Goal: Navigation & Orientation: Understand site structure

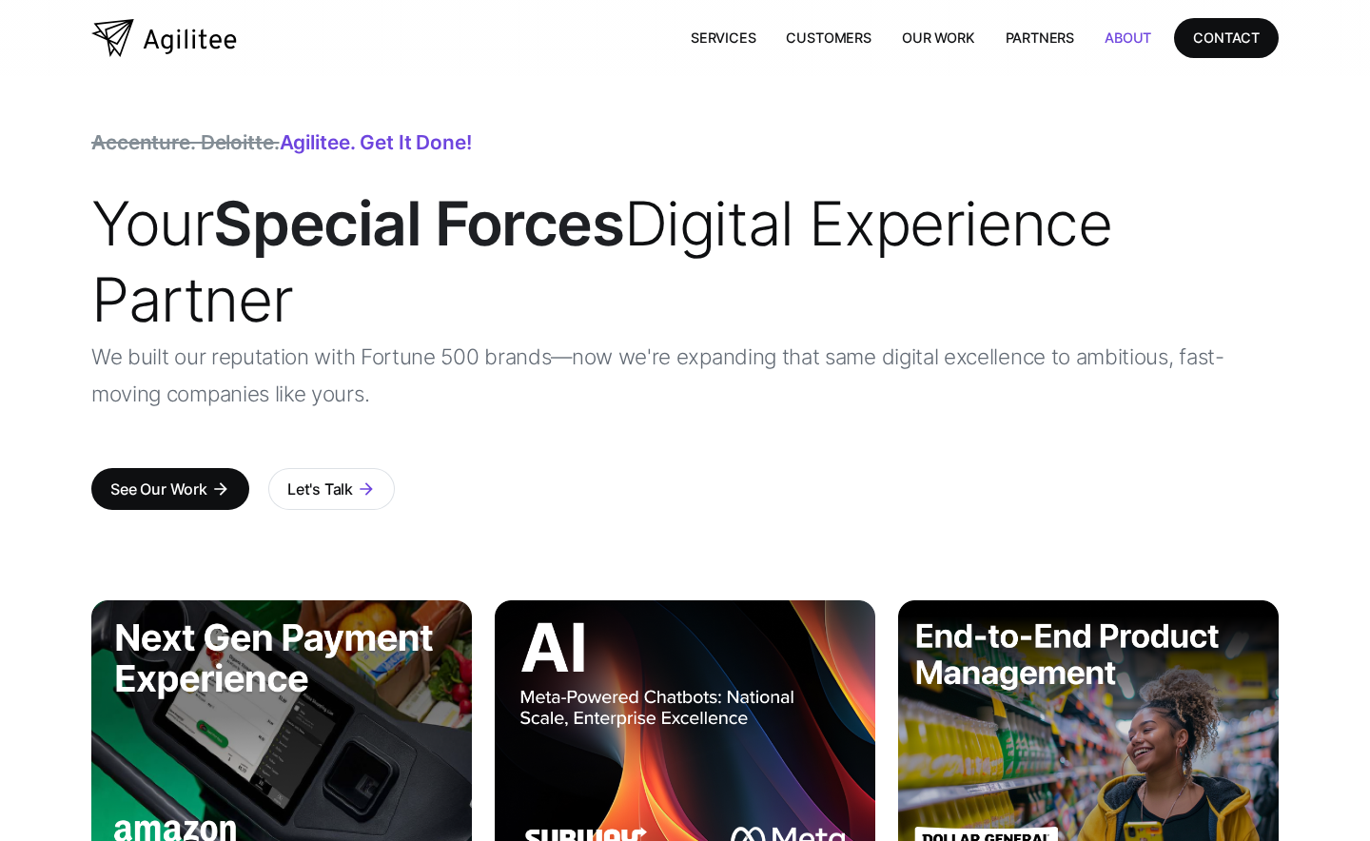
click at [1123, 33] on link "About" at bounding box center [1127, 37] width 77 height 39
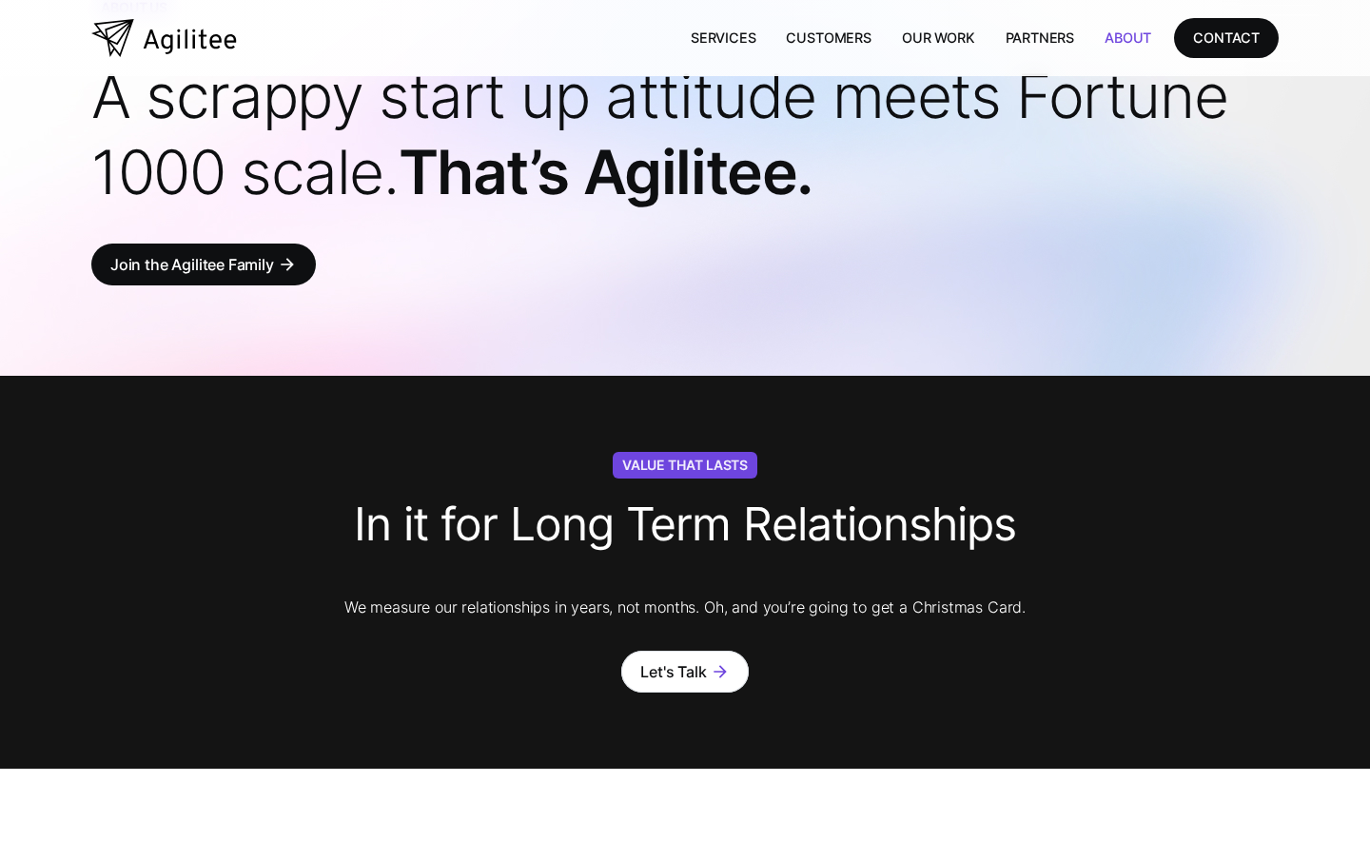
scroll to position [80, 0]
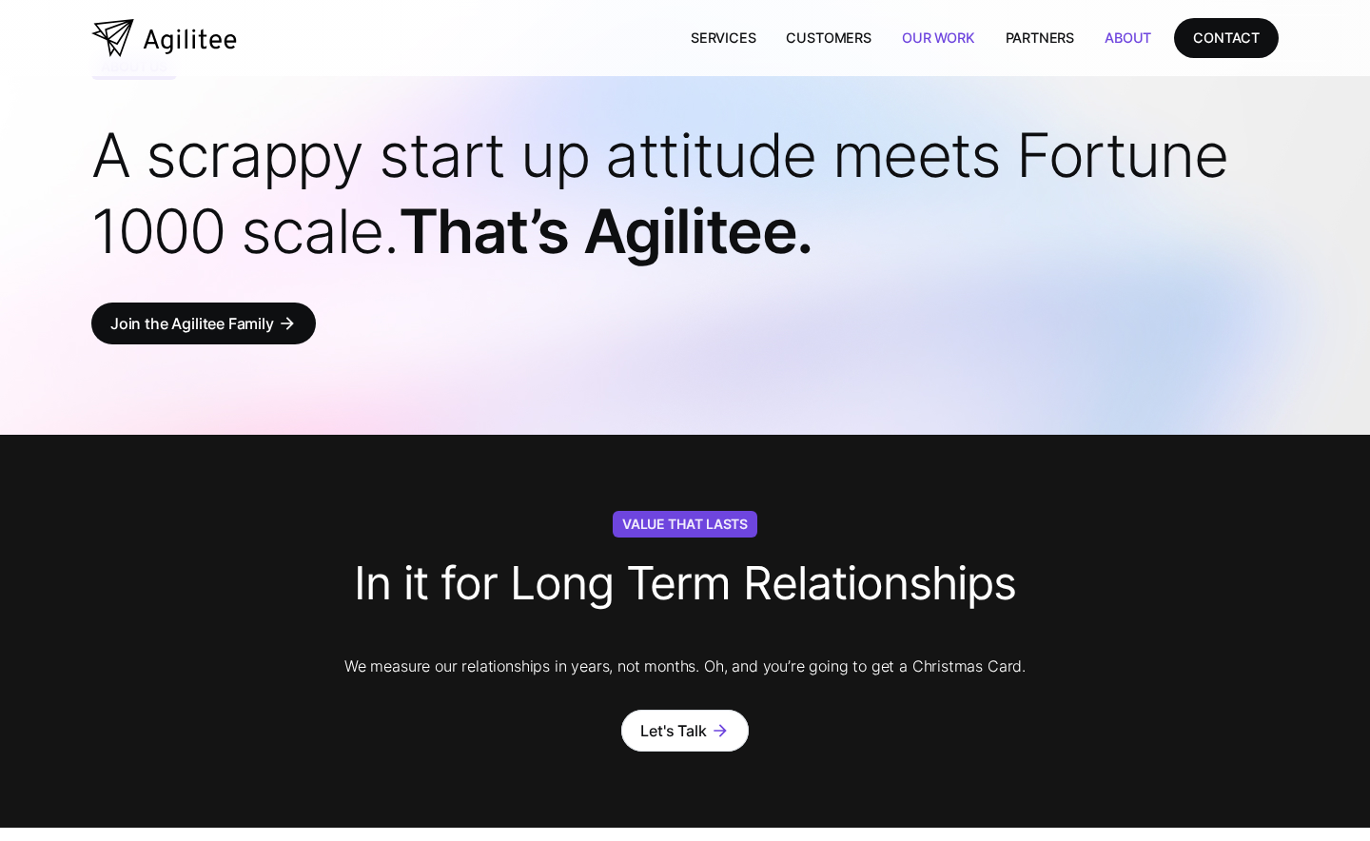
click at [952, 33] on link "Our Work" at bounding box center [939, 37] width 104 height 39
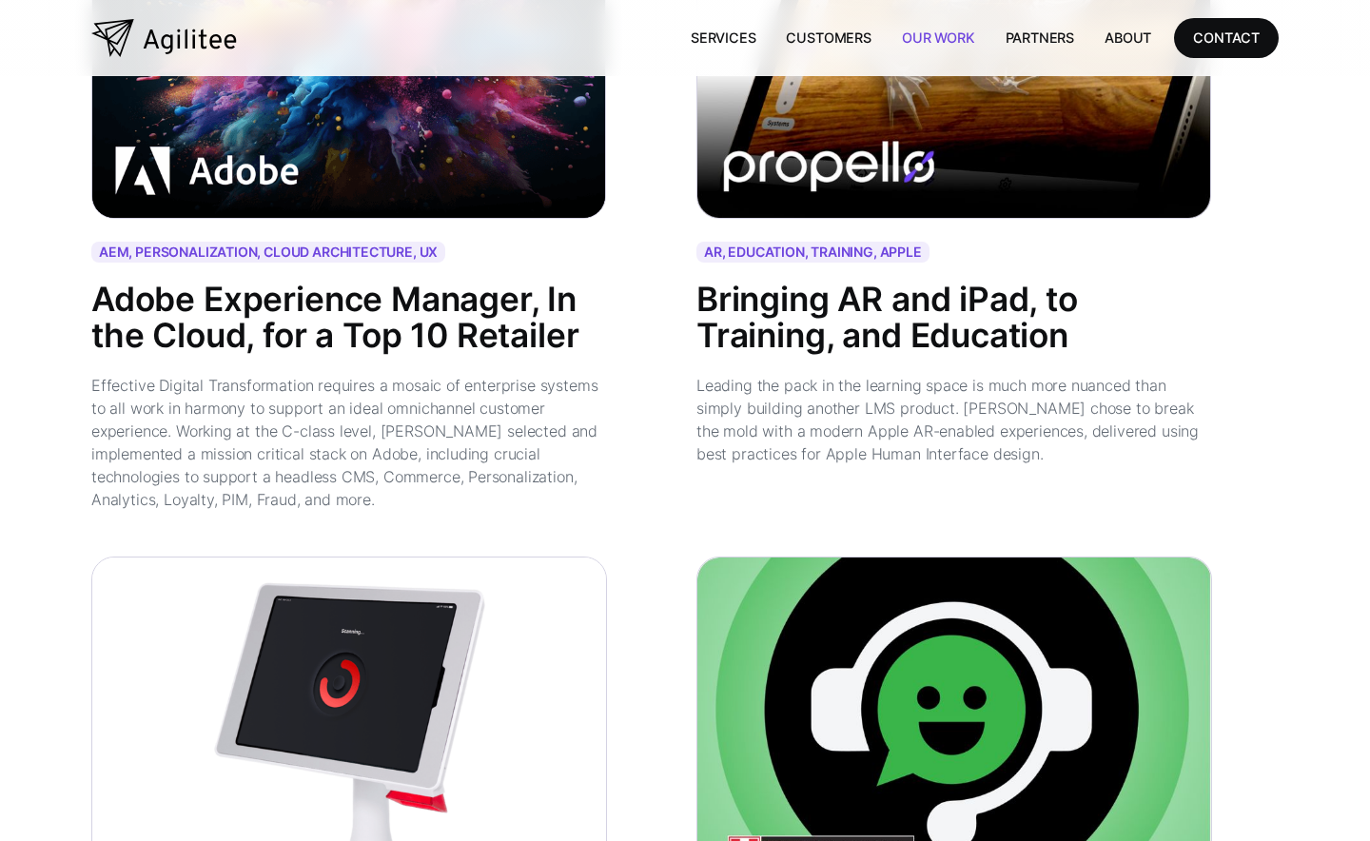
scroll to position [4309, 0]
